Goal: Book appointment/travel/reservation

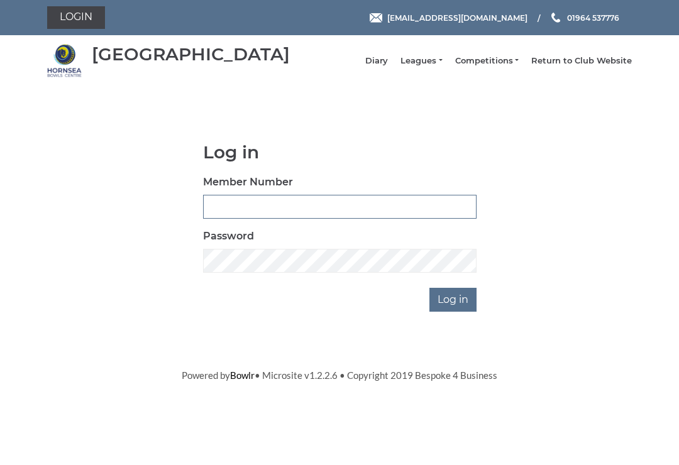
type input "0530"
click at [454, 309] on input "Log in" at bounding box center [452, 300] width 47 height 24
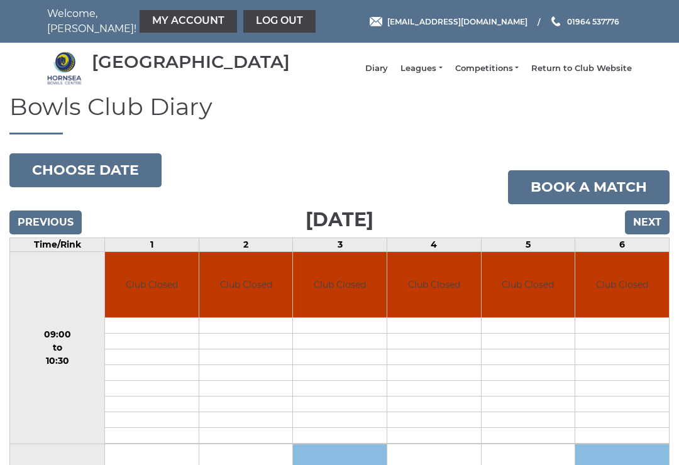
click at [657, 235] on input "Next" at bounding box center [647, 223] width 45 height 24
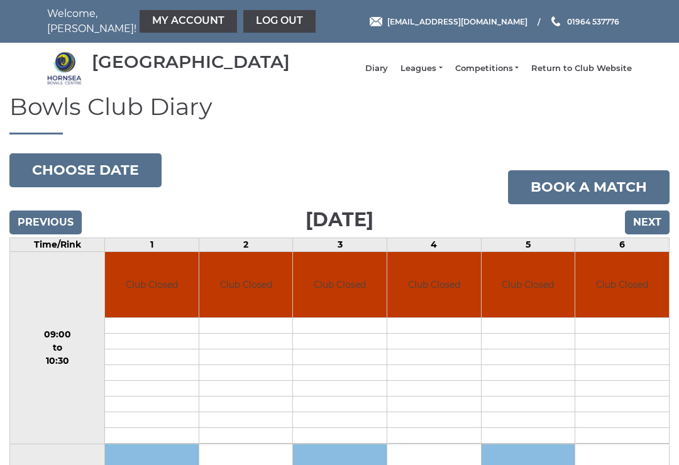
click at [650, 226] on input "Next" at bounding box center [647, 223] width 45 height 24
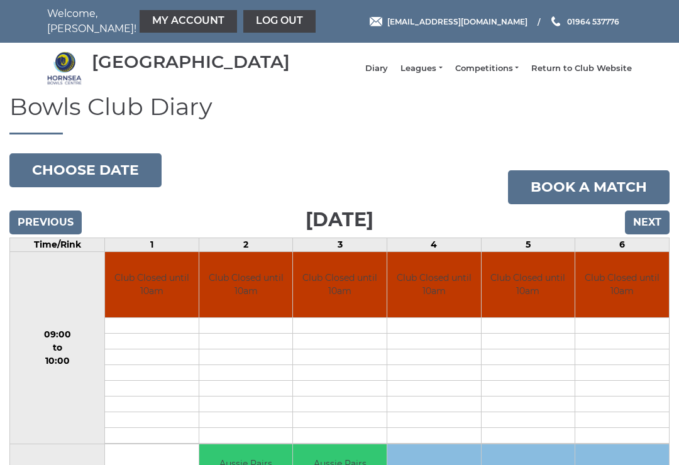
click at [651, 235] on input "Next" at bounding box center [647, 223] width 45 height 24
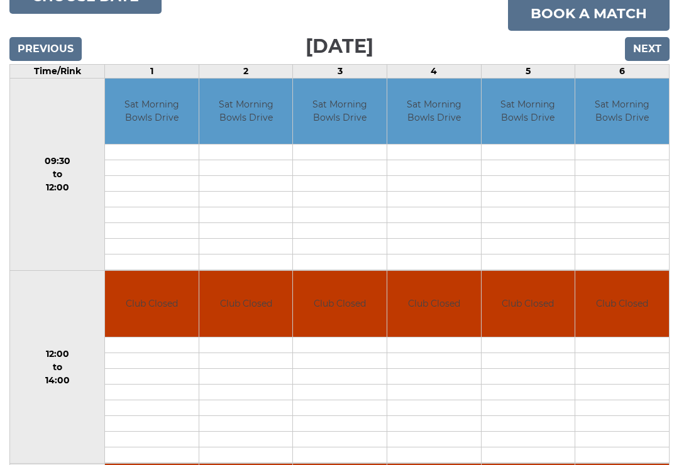
scroll to position [167, 0]
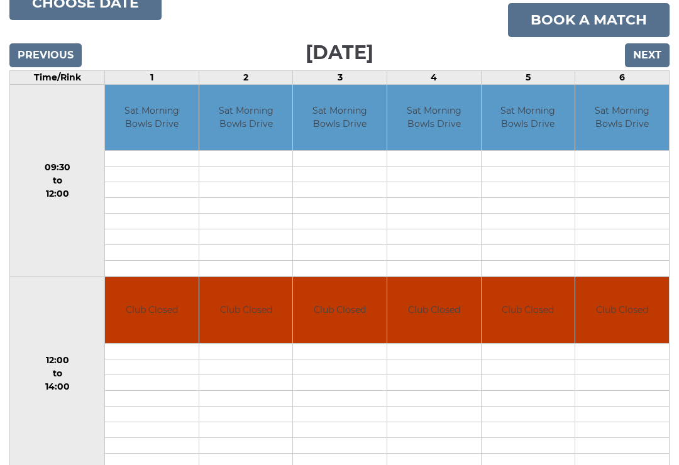
click at [659, 341] on td "Club Closed" at bounding box center [622, 310] width 94 height 66
click at [651, 65] on input "Next" at bounding box center [647, 55] width 45 height 24
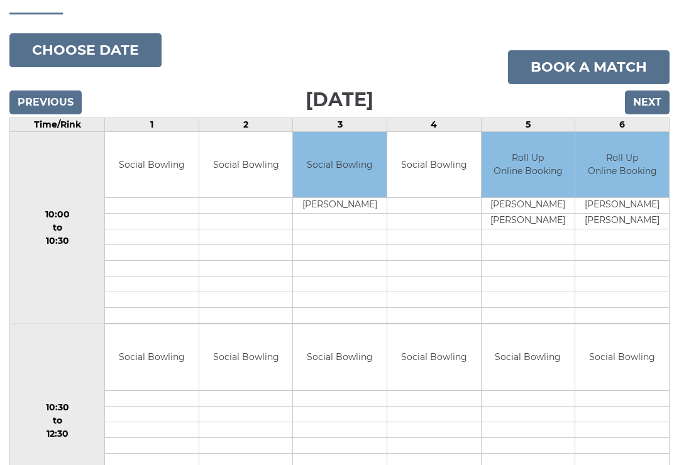
scroll to position [119, 0]
click at [650, 105] on input "Next" at bounding box center [647, 103] width 45 height 24
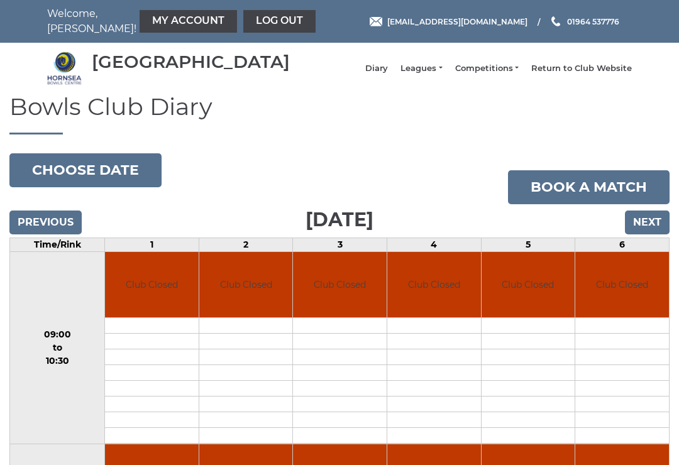
click at [653, 230] on input "Next" at bounding box center [647, 223] width 45 height 24
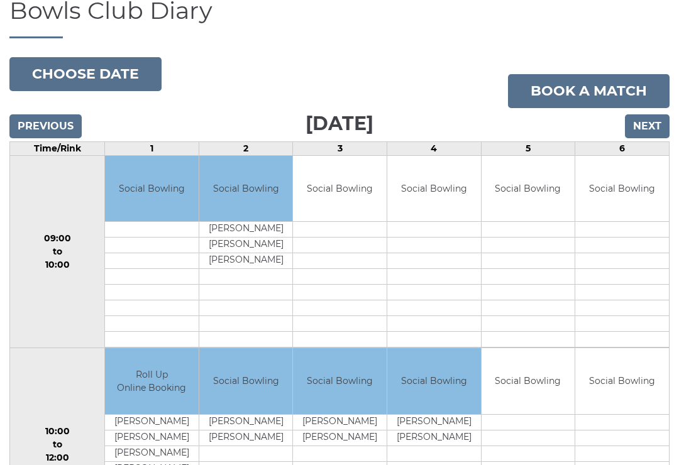
scroll to position [88, 0]
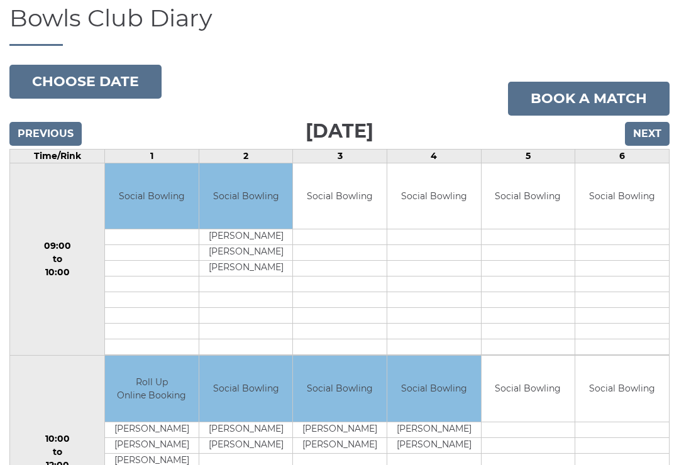
click at [658, 143] on input "Next" at bounding box center [647, 135] width 45 height 24
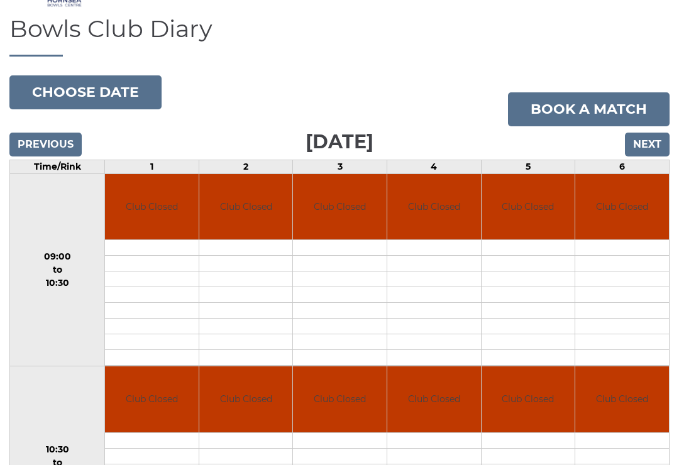
scroll to position [60, 0]
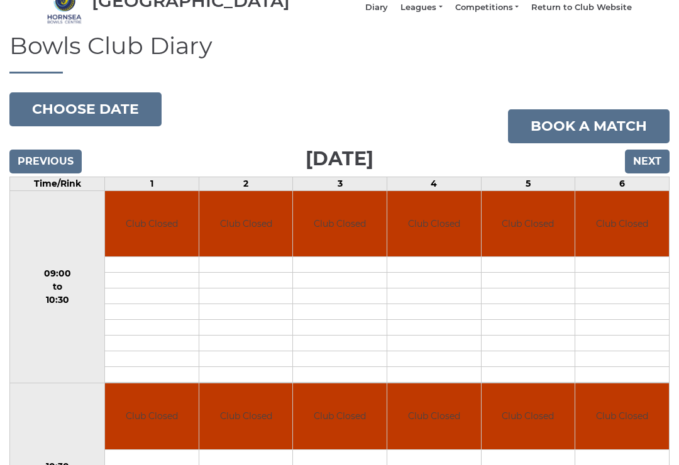
click at [652, 173] on input "Next" at bounding box center [647, 162] width 45 height 24
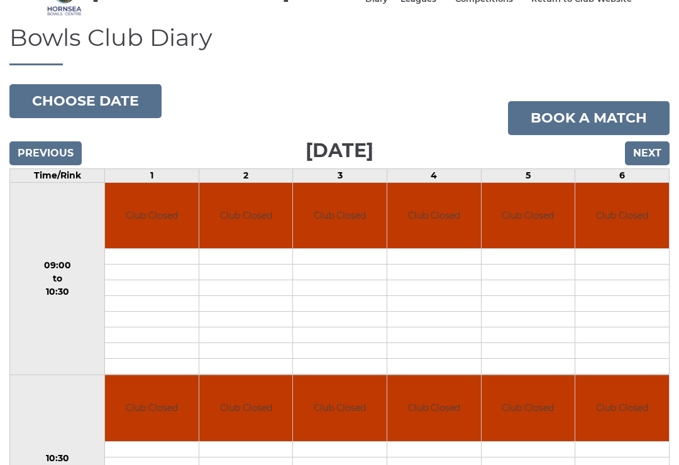
scroll to position [67, 0]
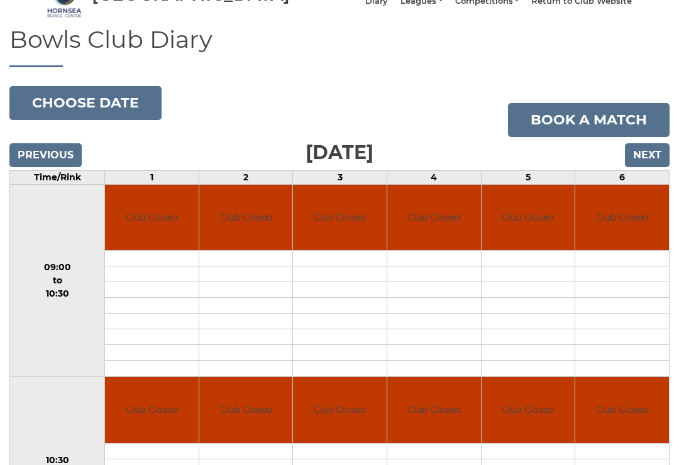
click at [658, 157] on input "Next" at bounding box center [647, 155] width 45 height 24
